Goal: Task Accomplishment & Management: Use online tool/utility

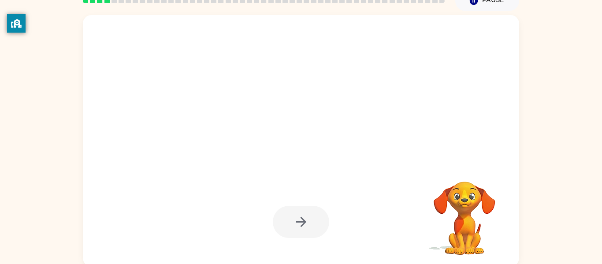
scroll to position [46, 0]
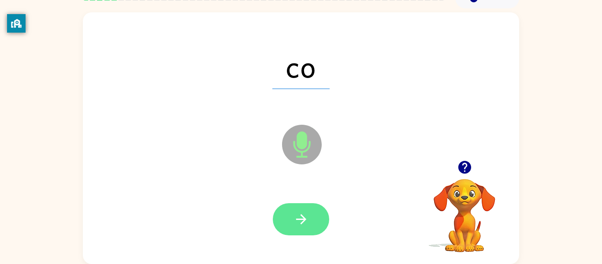
click at [303, 223] on icon "button" at bounding box center [300, 218] width 15 height 15
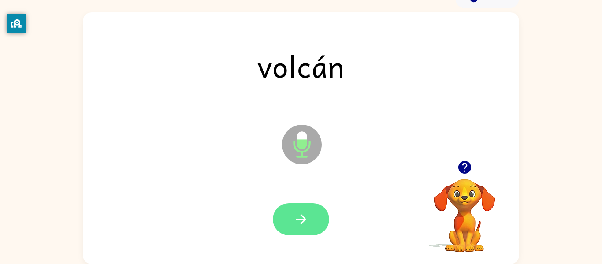
click at [312, 216] on button "button" at bounding box center [301, 219] width 56 height 32
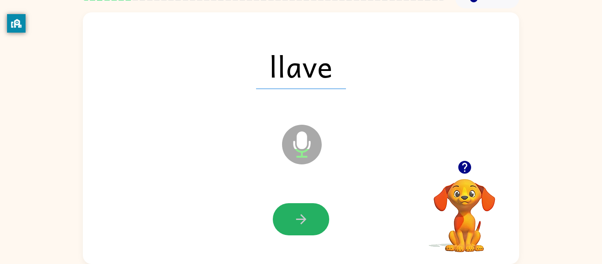
click at [312, 216] on button "button" at bounding box center [301, 219] width 56 height 32
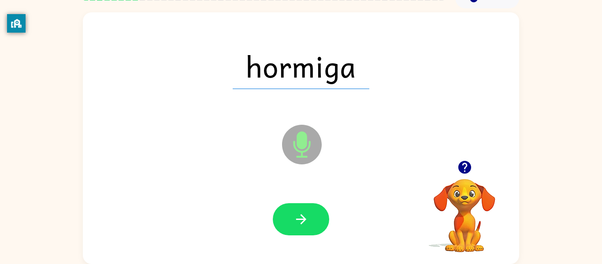
click at [312, 216] on button "button" at bounding box center [301, 219] width 56 height 32
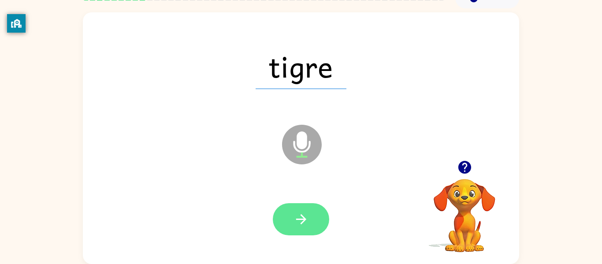
click at [299, 227] on button "button" at bounding box center [301, 219] width 56 height 32
click at [299, 227] on div at bounding box center [301, 219] width 56 height 32
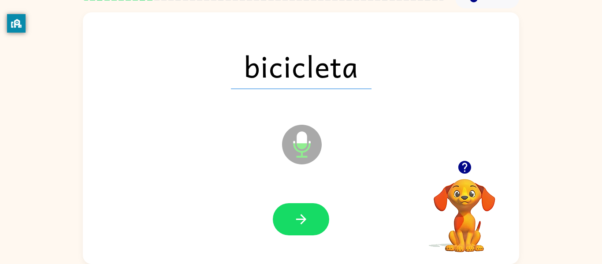
click at [299, 227] on button "button" at bounding box center [301, 219] width 56 height 32
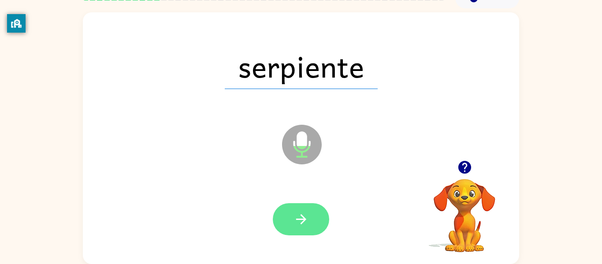
click at [298, 228] on button "button" at bounding box center [301, 219] width 56 height 32
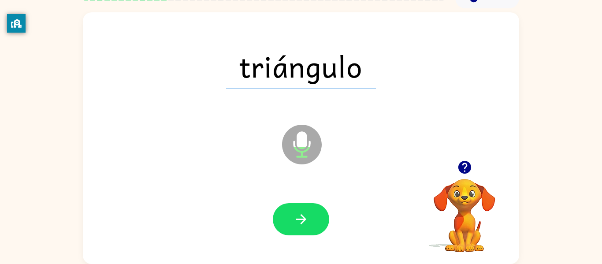
click at [298, 227] on button "button" at bounding box center [301, 219] width 56 height 32
click at [298, 227] on div at bounding box center [301, 219] width 56 height 32
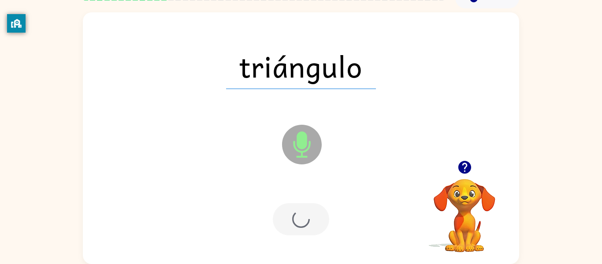
click at [298, 227] on div at bounding box center [301, 219] width 56 height 32
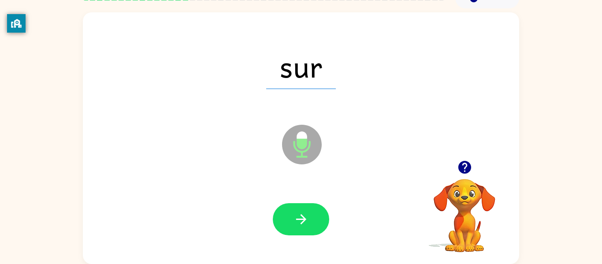
click at [317, 203] on button "button" at bounding box center [301, 219] width 56 height 32
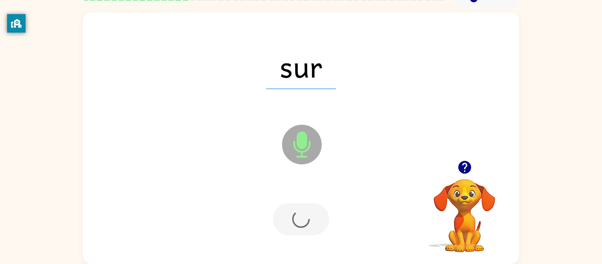
click at [317, 203] on div at bounding box center [301, 219] width 56 height 32
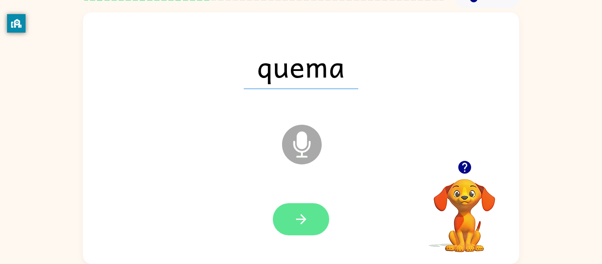
click at [290, 221] on button "button" at bounding box center [301, 219] width 56 height 32
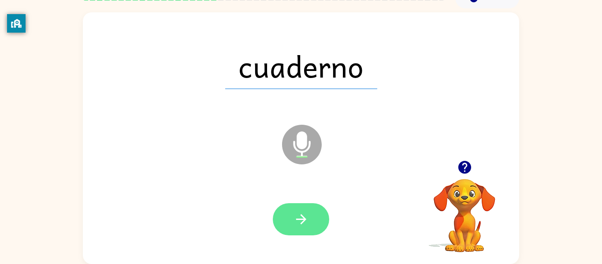
click at [317, 215] on button "button" at bounding box center [301, 219] width 56 height 32
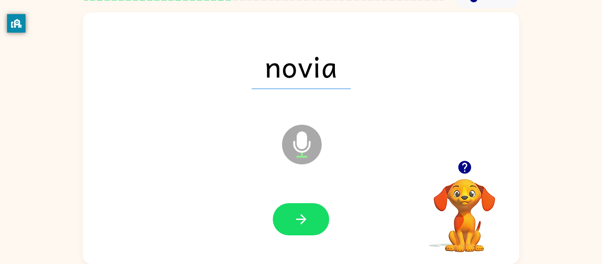
click at [317, 215] on button "button" at bounding box center [301, 219] width 56 height 32
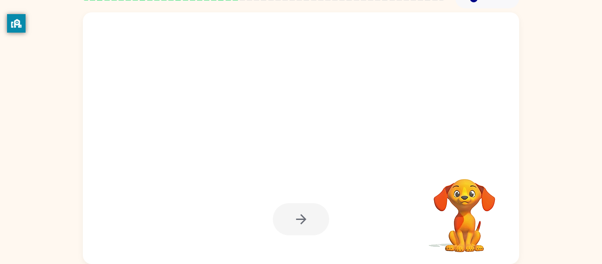
click at [317, 215] on div at bounding box center [301, 219] width 56 height 32
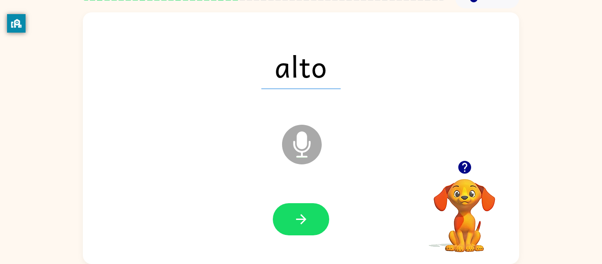
click at [296, 237] on div at bounding box center [301, 219] width 418 height 72
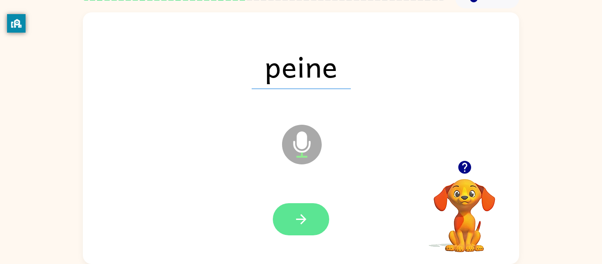
click at [300, 205] on button "button" at bounding box center [301, 219] width 56 height 32
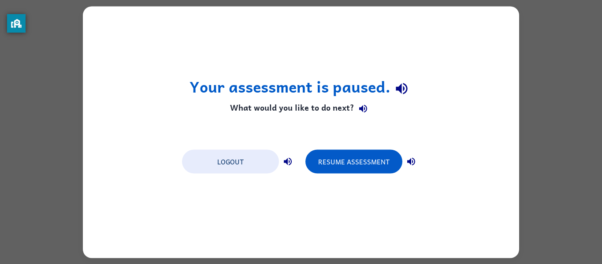
scroll to position [0, 0]
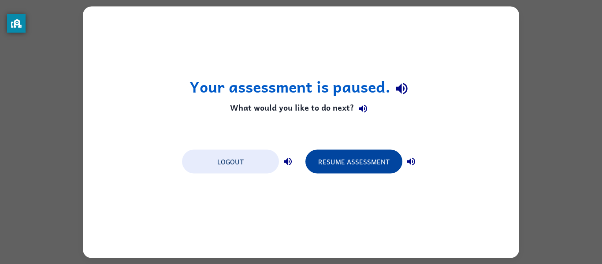
click at [347, 165] on button "Resume Assessment" at bounding box center [353, 161] width 97 height 24
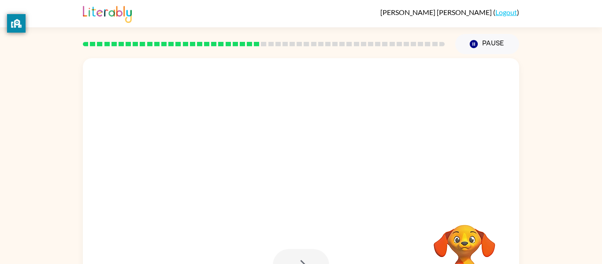
click at [347, 165] on div at bounding box center [280, 168] width 376 height 32
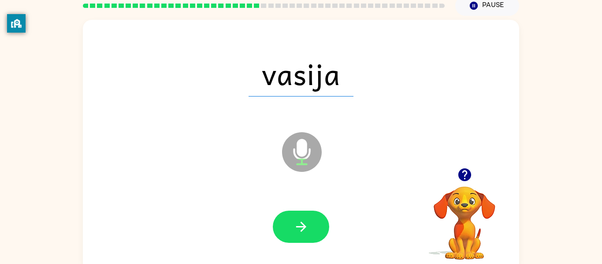
scroll to position [46, 0]
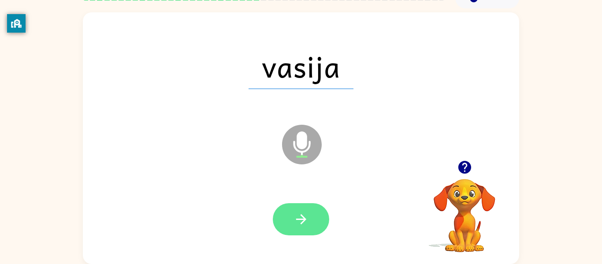
click at [326, 224] on button "button" at bounding box center [301, 219] width 56 height 32
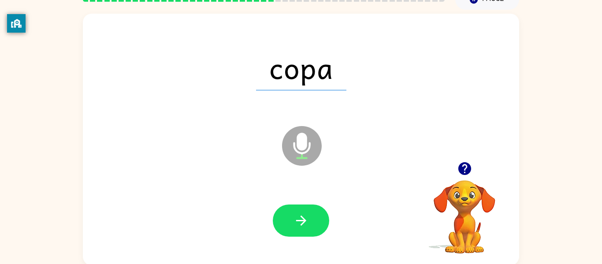
scroll to position [45, 0]
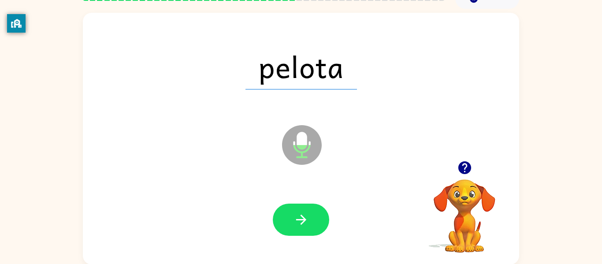
click at [277, 218] on button "button" at bounding box center [301, 219] width 56 height 32
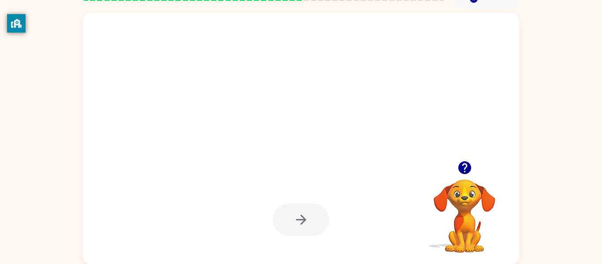
click at [277, 218] on div at bounding box center [301, 219] width 56 height 32
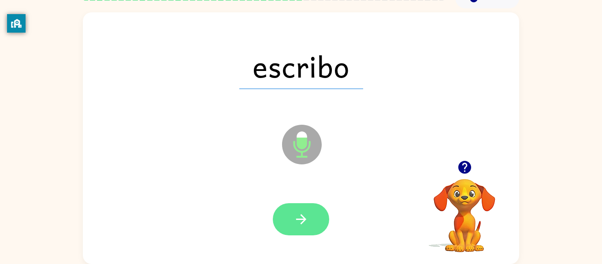
click at [318, 233] on button "button" at bounding box center [301, 219] width 56 height 32
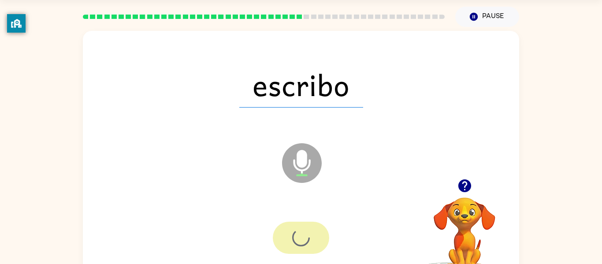
scroll to position [20, 0]
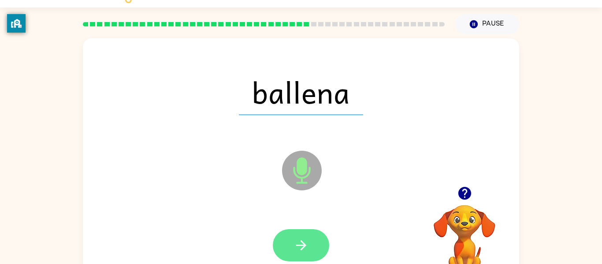
click at [292, 242] on button "button" at bounding box center [301, 245] width 56 height 32
click at [292, 242] on div at bounding box center [301, 245] width 56 height 32
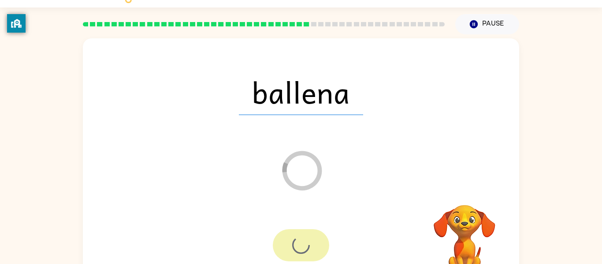
click at [292, 242] on div at bounding box center [301, 245] width 56 height 32
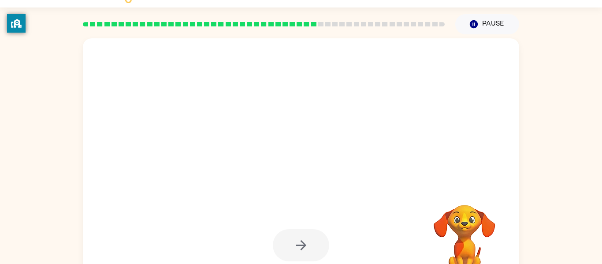
click at [292, 242] on div at bounding box center [301, 245] width 56 height 32
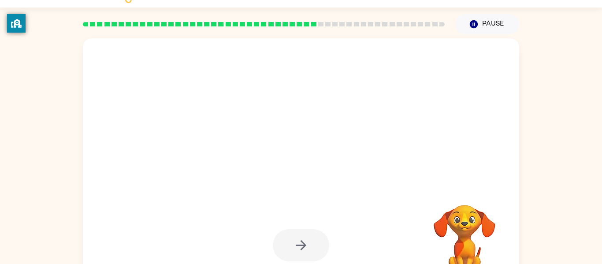
click at [292, 243] on div at bounding box center [301, 245] width 56 height 32
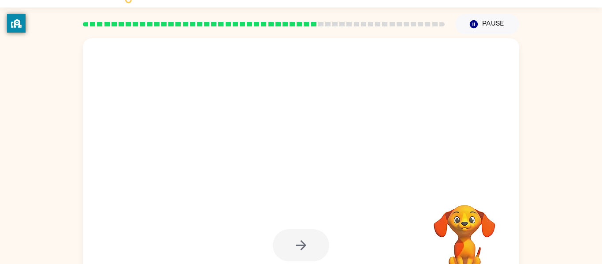
click at [292, 243] on div at bounding box center [301, 245] width 56 height 32
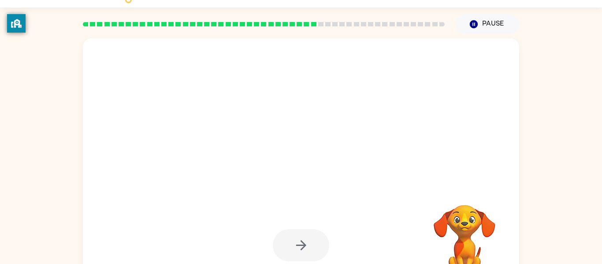
click at [292, 243] on div at bounding box center [301, 245] width 56 height 32
click at [292, 243] on button "button" at bounding box center [301, 245] width 56 height 32
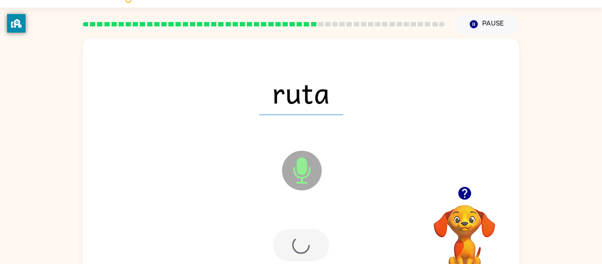
click at [292, 243] on div at bounding box center [301, 245] width 56 height 32
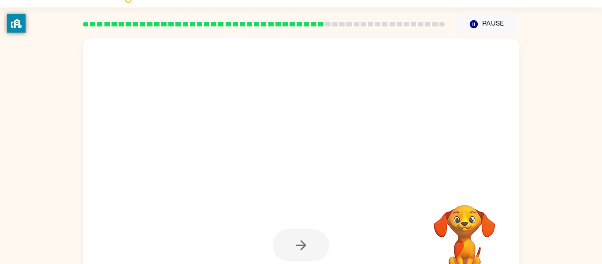
click at [291, 244] on div at bounding box center [301, 245] width 56 height 32
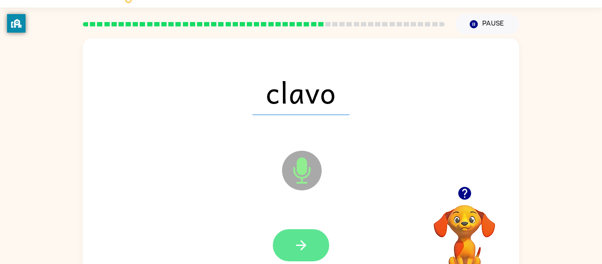
click at [291, 246] on button "button" at bounding box center [301, 245] width 56 height 32
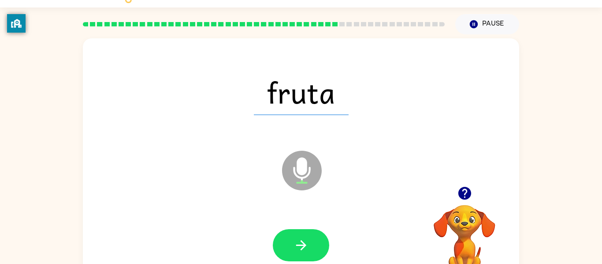
click at [290, 244] on button "button" at bounding box center [301, 245] width 56 height 32
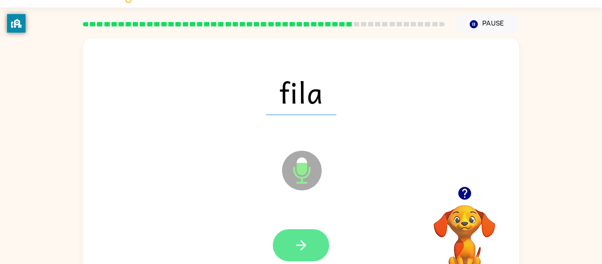
click at [287, 231] on button "button" at bounding box center [301, 245] width 56 height 32
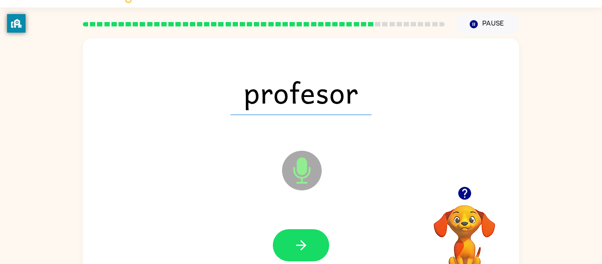
click at [307, 229] on button "button" at bounding box center [301, 245] width 56 height 32
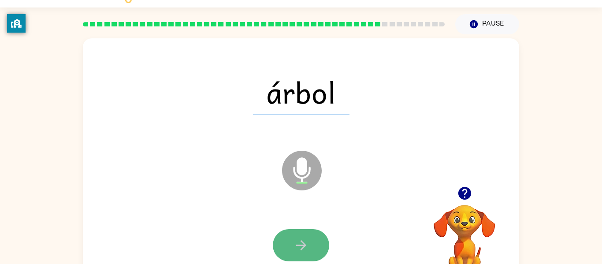
click at [312, 233] on button "button" at bounding box center [301, 245] width 56 height 32
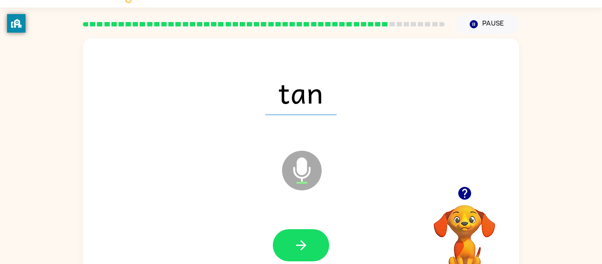
click at [312, 233] on button "button" at bounding box center [301, 245] width 56 height 32
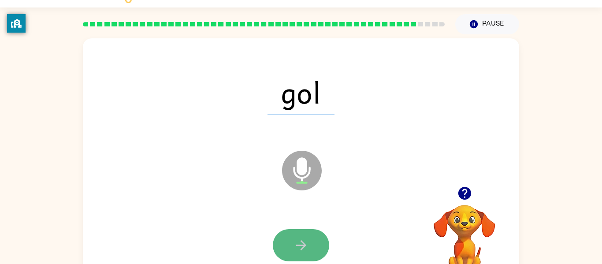
click at [322, 251] on button "button" at bounding box center [301, 245] width 56 height 32
click at [321, 251] on button "button" at bounding box center [301, 245] width 56 height 32
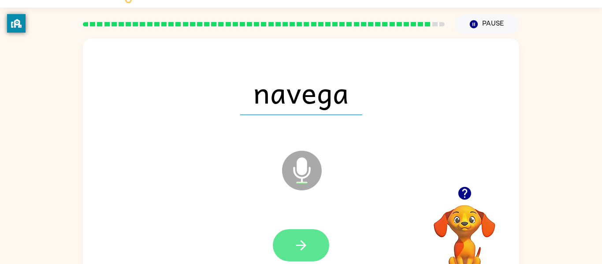
click at [314, 245] on button "button" at bounding box center [301, 245] width 56 height 32
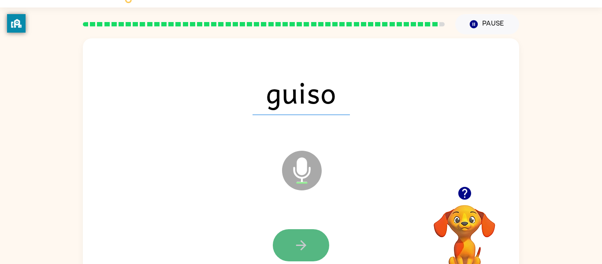
click at [311, 252] on button "button" at bounding box center [301, 245] width 56 height 32
